Goal: Task Accomplishment & Management: Manage account settings

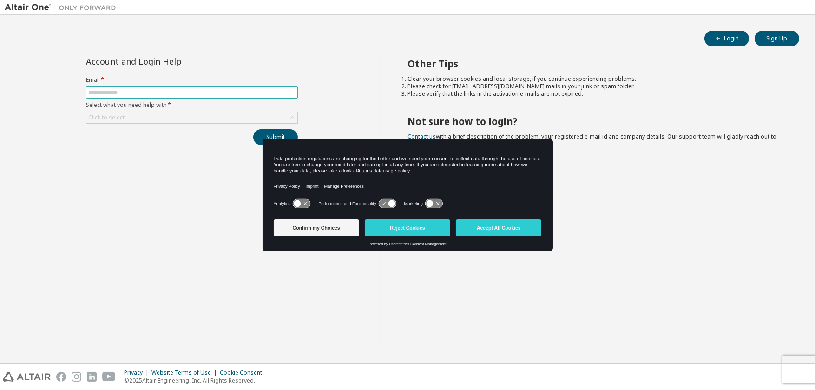
click at [102, 93] on input "text" at bounding box center [191, 92] width 207 height 7
type input "**********"
click at [498, 228] on button "Accept All Cookies" at bounding box center [498, 227] width 85 height 17
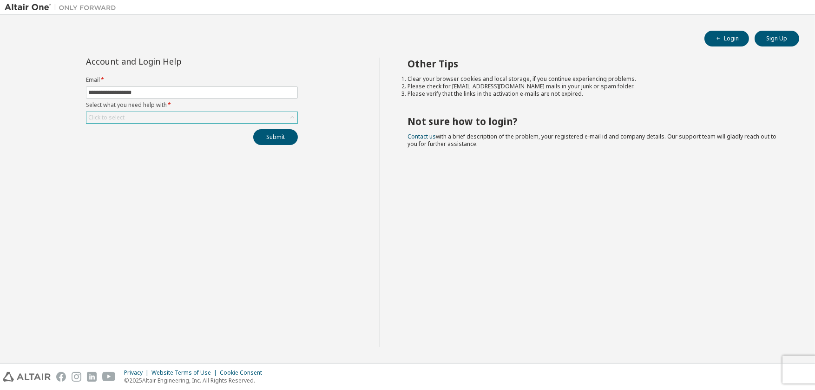
click at [115, 117] on div "Click to select" at bounding box center [106, 117] width 36 height 7
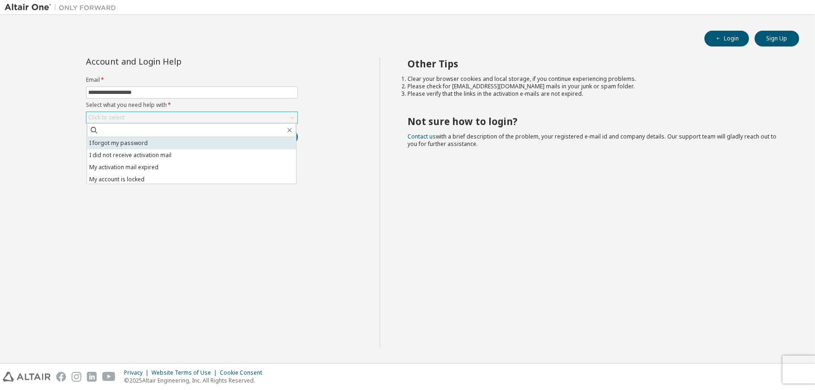
click at [126, 144] on li "I forgot my password" at bounding box center [191, 143] width 209 height 12
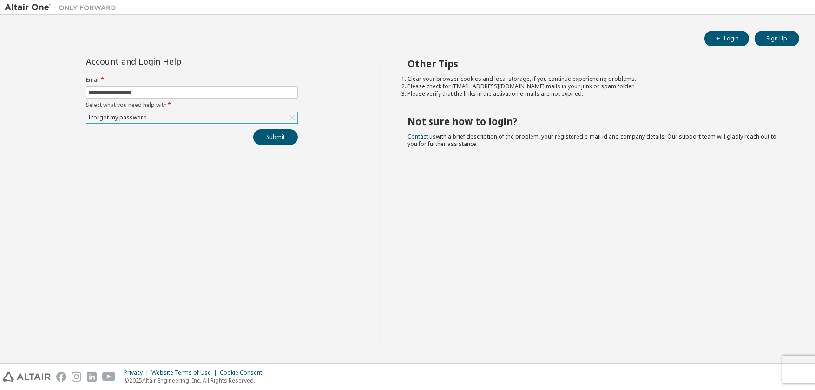
click at [165, 115] on div "I forgot my password" at bounding box center [191, 117] width 211 height 11
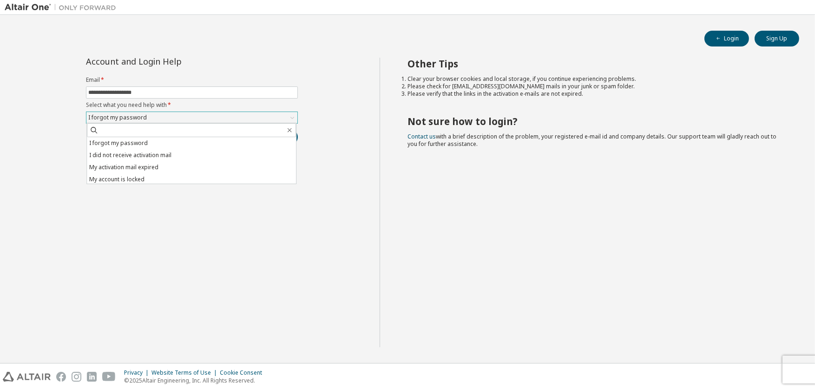
click at [165, 115] on div "I forgot my password" at bounding box center [191, 117] width 211 height 11
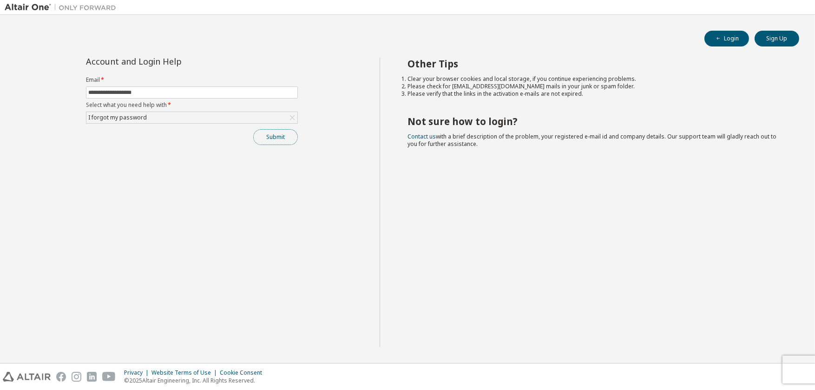
click at [274, 135] on button "Submit" at bounding box center [275, 137] width 45 height 16
click at [724, 38] on button "Login" at bounding box center [726, 39] width 45 height 16
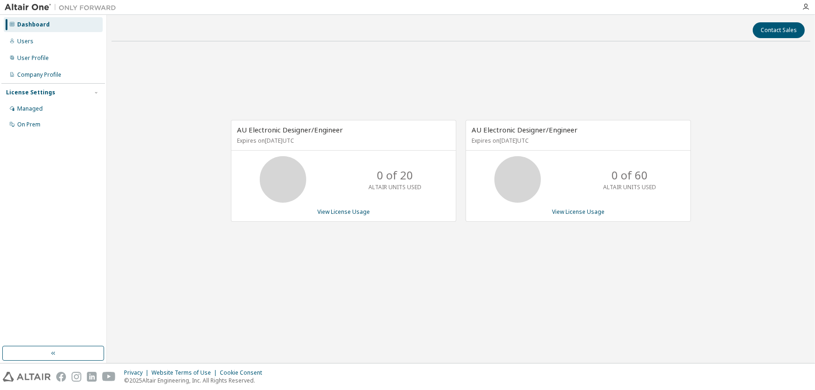
click at [86, 274] on div "Dashboard Users User Profile Company Profile License Settings Managed On Prem" at bounding box center [53, 180] width 104 height 328
click at [578, 210] on link "View License Usage" at bounding box center [578, 212] width 52 height 8
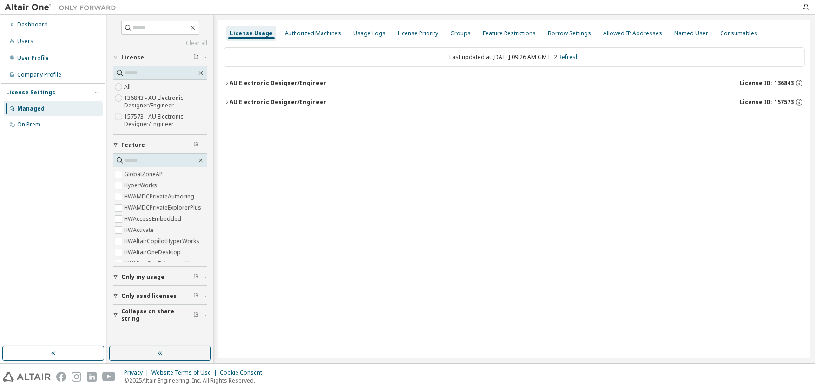
click at [226, 81] on icon "button" at bounding box center [227, 82] width 2 height 3
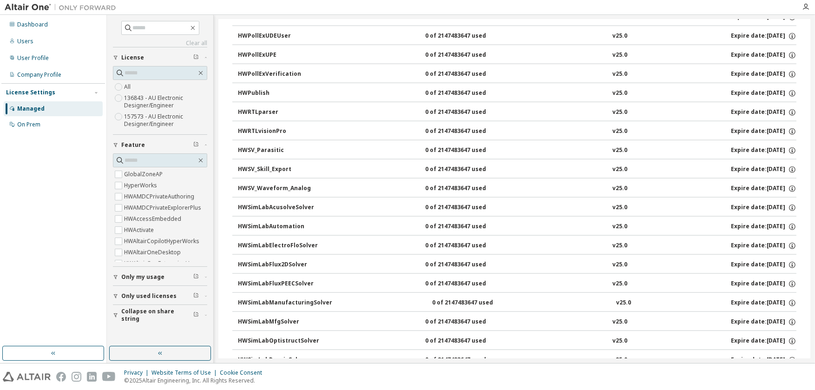
scroll to position [2090, 0]
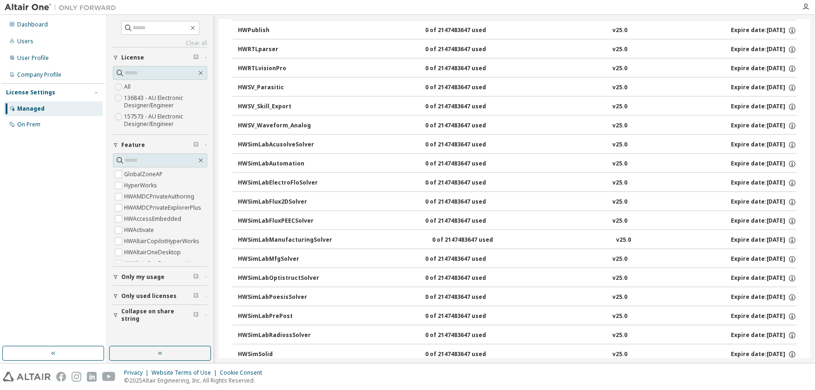
click at [148, 296] on span "Only used licenses" at bounding box center [148, 295] width 55 height 7
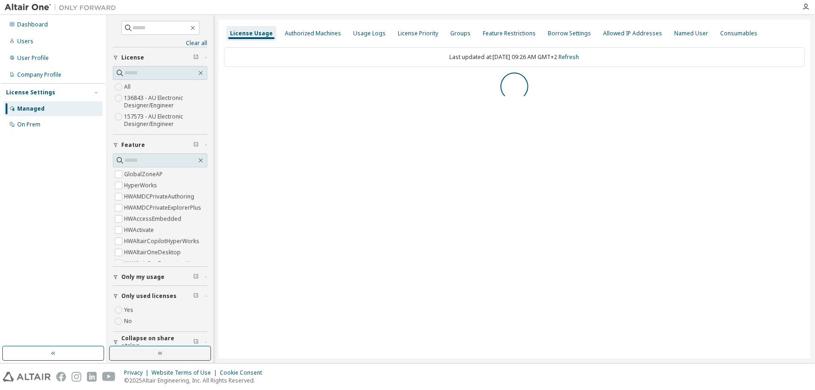
scroll to position [0, 0]
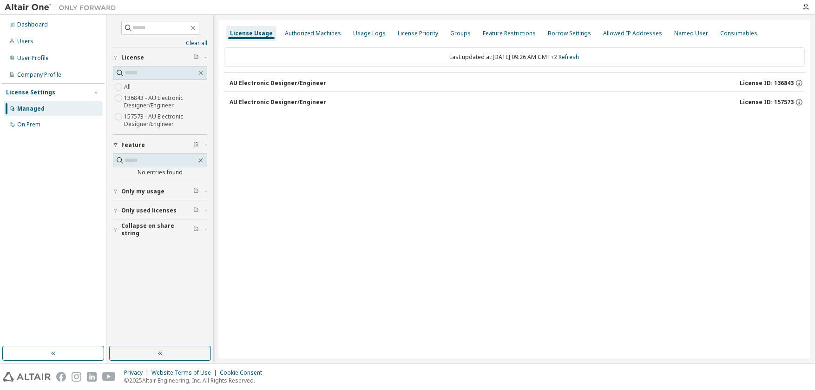
click at [138, 210] on span "Only used licenses" at bounding box center [148, 210] width 55 height 7
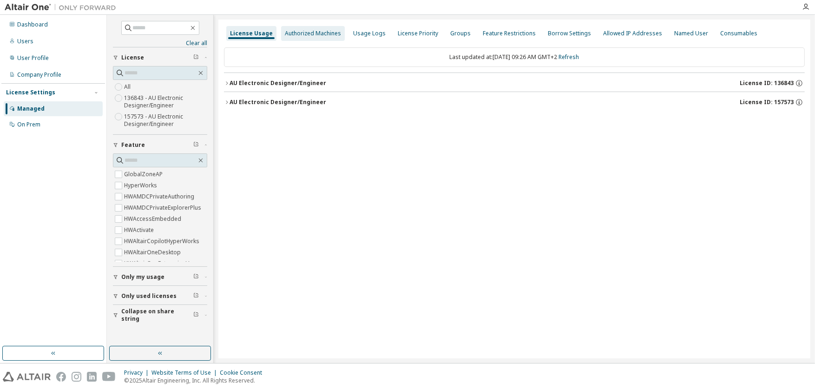
click at [313, 29] on div "Authorized Machines" at bounding box center [313, 33] width 64 height 15
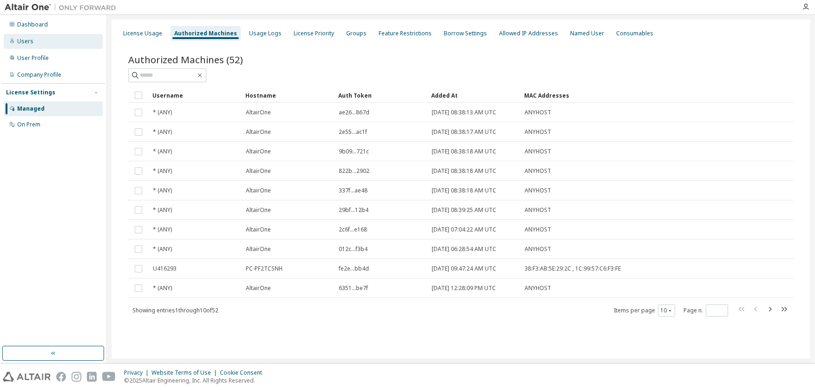
click at [25, 44] on div "Users" at bounding box center [25, 41] width 16 height 7
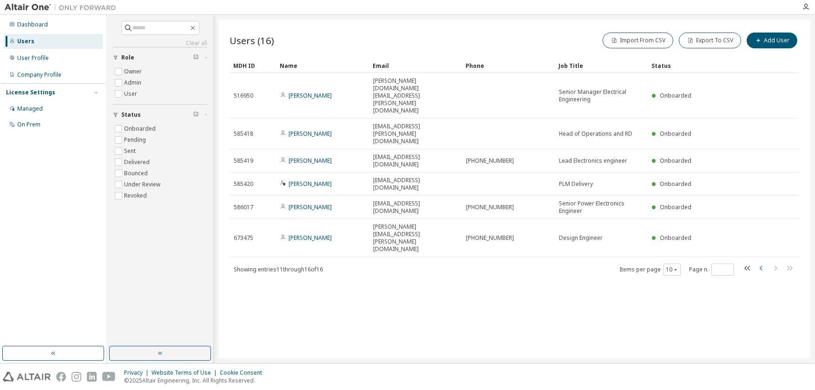
click at [759, 262] on icon "button" at bounding box center [761, 267] width 11 height 11
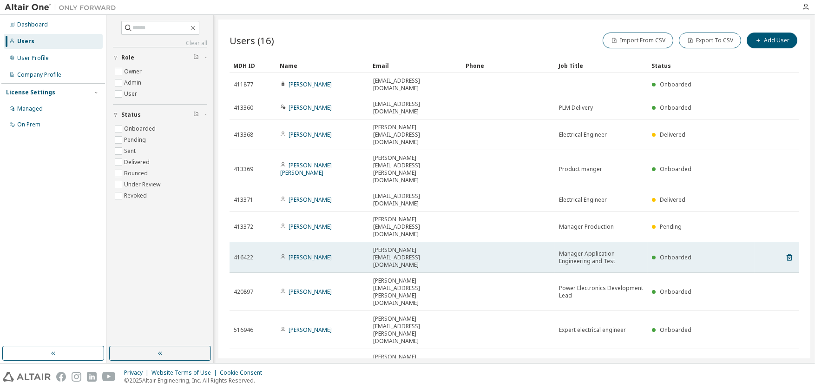
click at [671, 253] on span "Onboarded" at bounding box center [676, 257] width 32 height 8
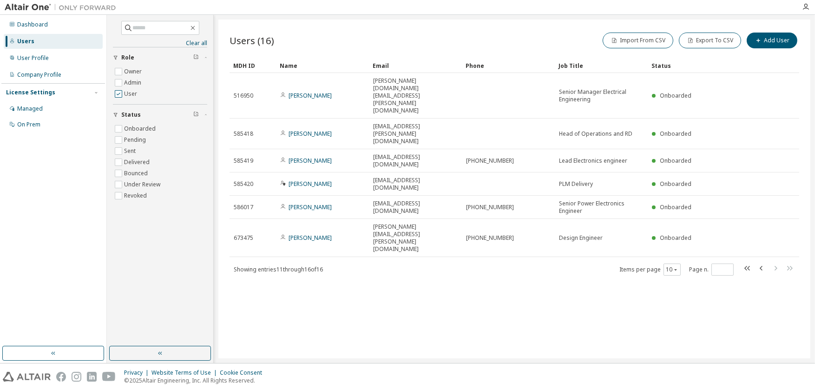
type input "*"
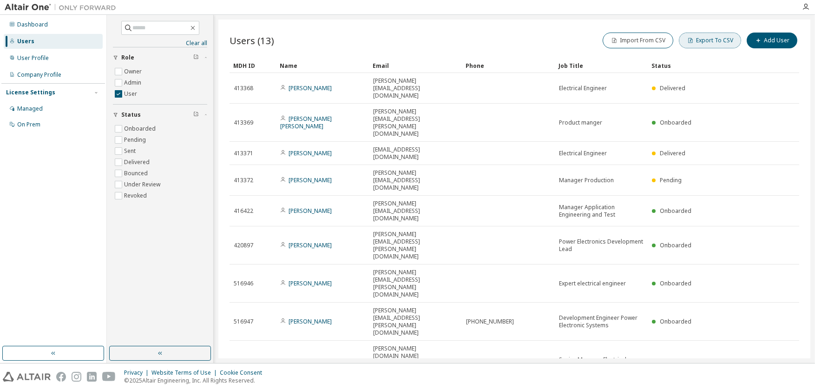
click at [705, 40] on button "Export To CSV" at bounding box center [710, 41] width 62 height 16
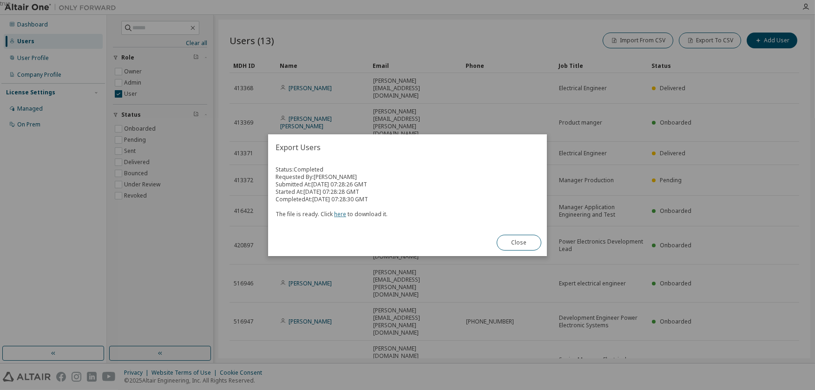
click at [340, 215] on link "here" at bounding box center [340, 214] width 12 height 8
click at [170, 249] on div "true" at bounding box center [407, 195] width 815 height 390
